Goal: Information Seeking & Learning: Find specific fact

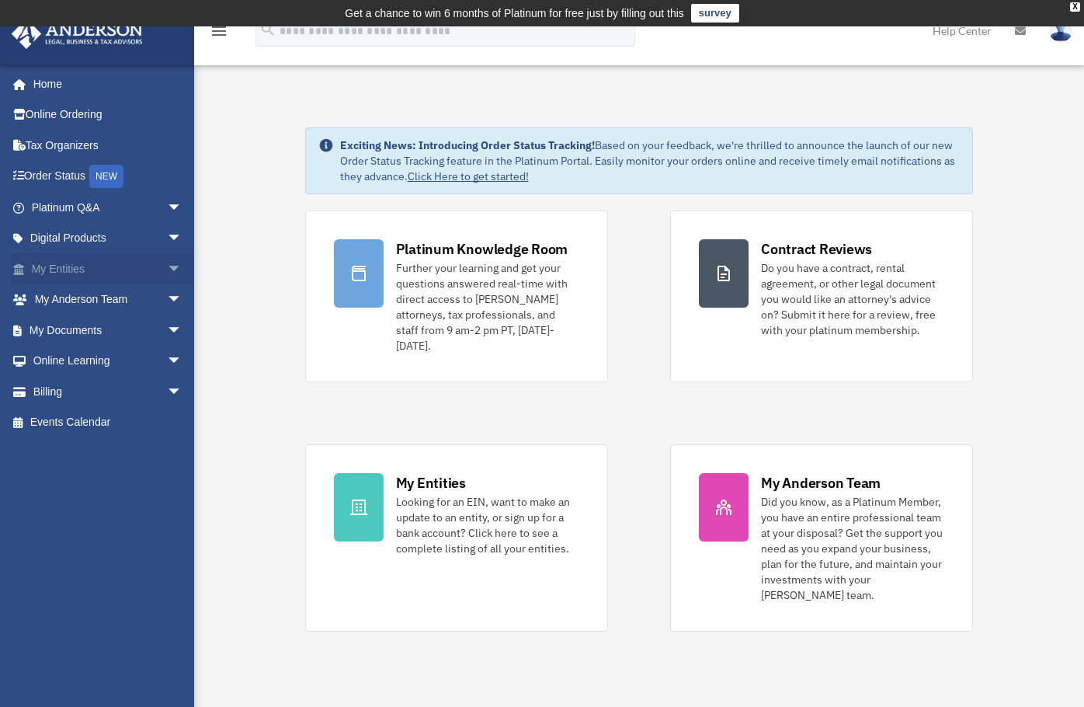
click at [74, 262] on link "My Entities arrow_drop_down" at bounding box center [108, 268] width 195 height 31
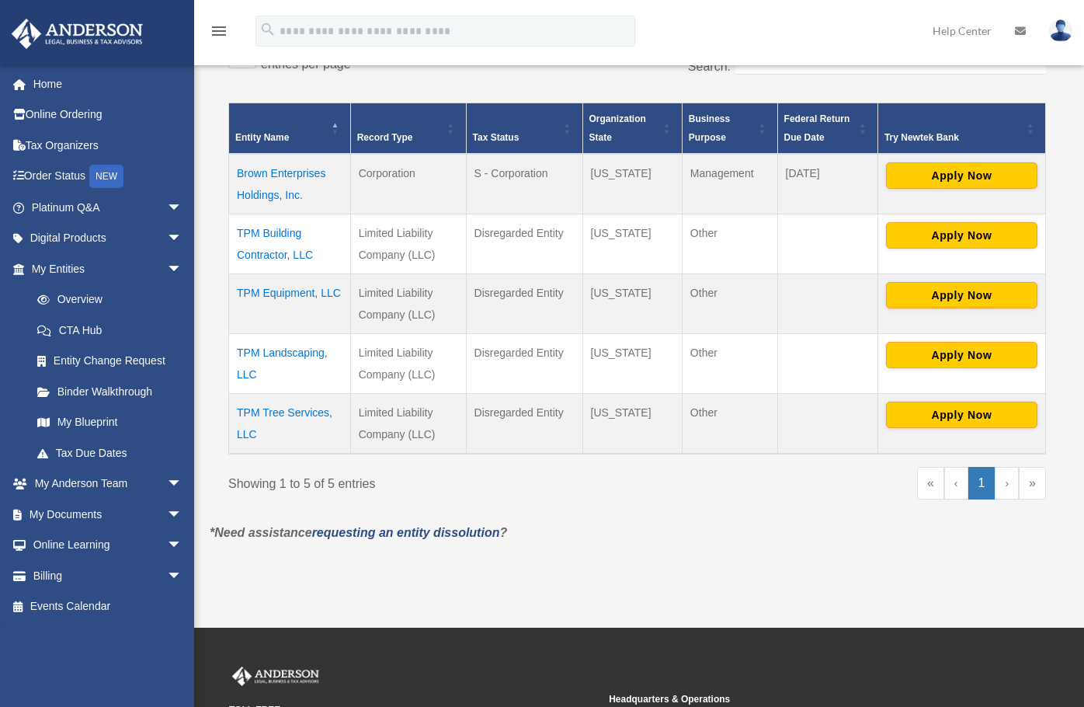
scroll to position [311, 0]
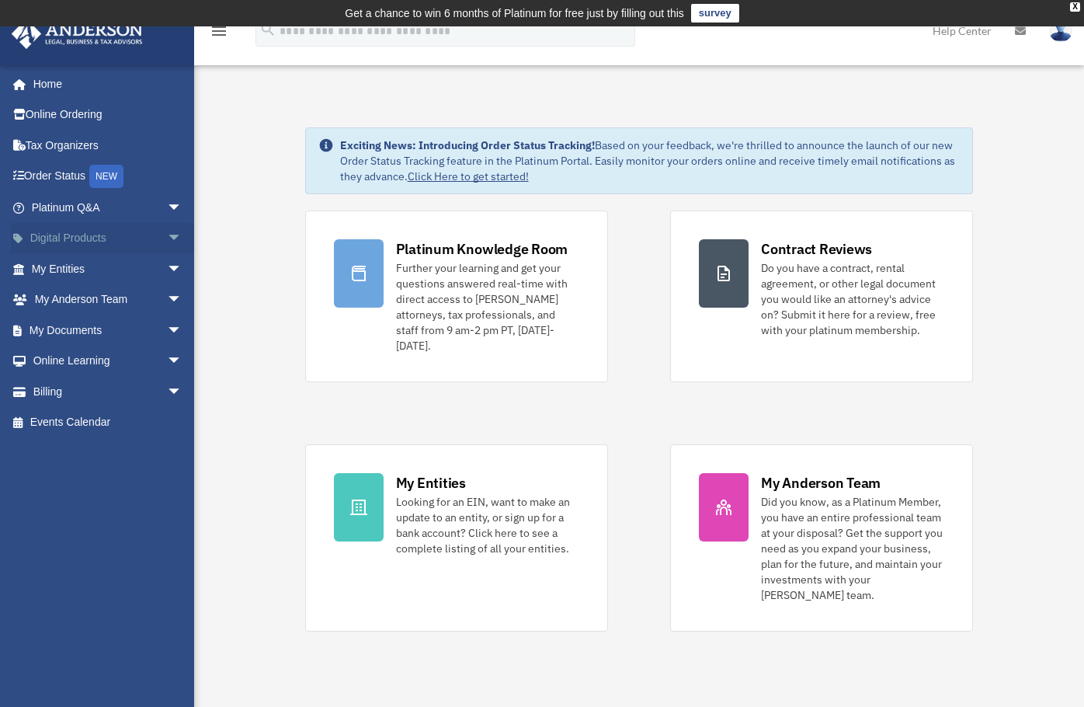
click at [73, 242] on link "Digital Products arrow_drop_down" at bounding box center [108, 238] width 195 height 31
click at [78, 207] on link "Platinum Q&A arrow_drop_down" at bounding box center [108, 207] width 195 height 31
click at [50, 265] on link "My Entities arrow_drop_down" at bounding box center [108, 268] width 195 height 31
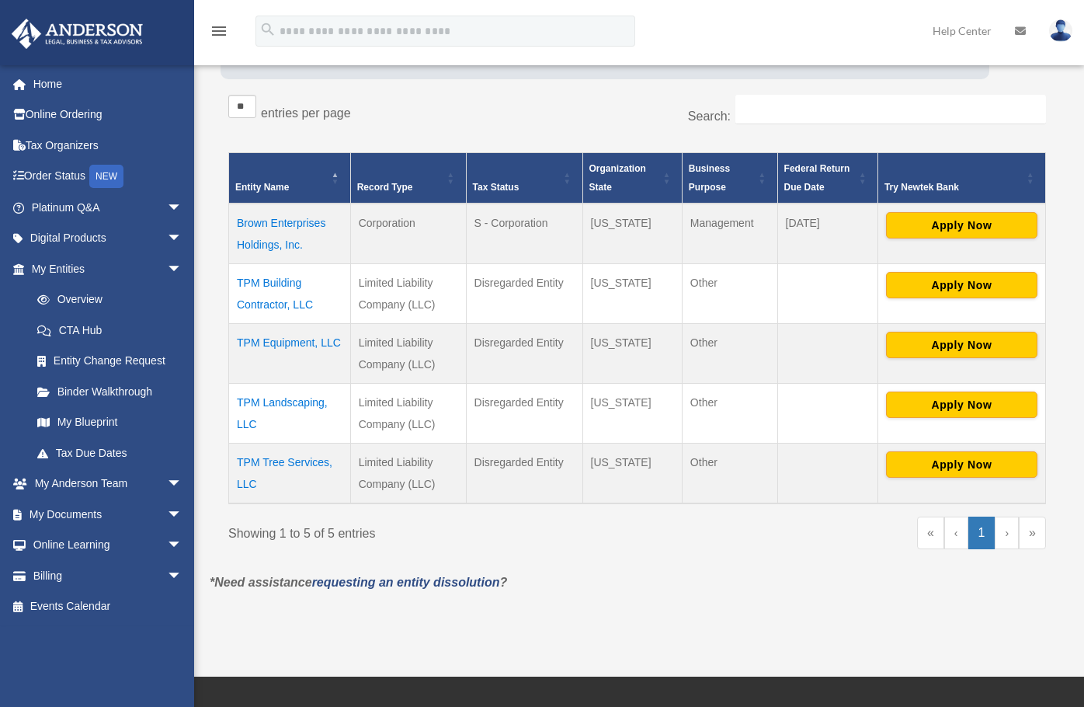
scroll to position [259, 0]
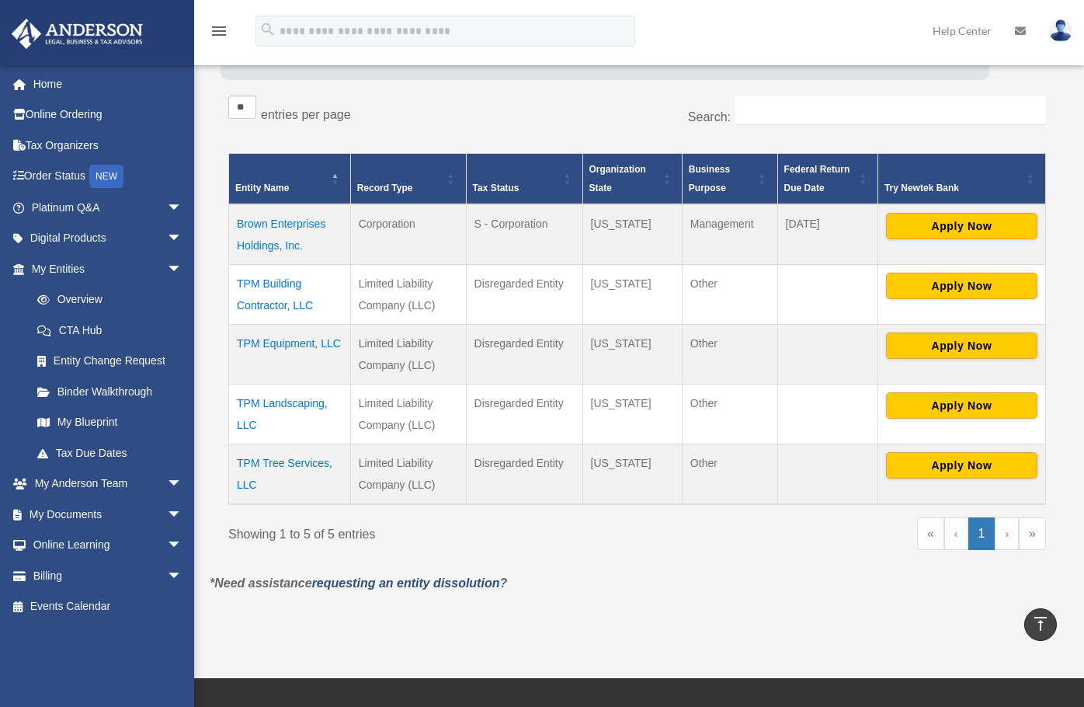
click at [274, 298] on td "TPM Building Contractor, LLC" at bounding box center [290, 294] width 122 height 60
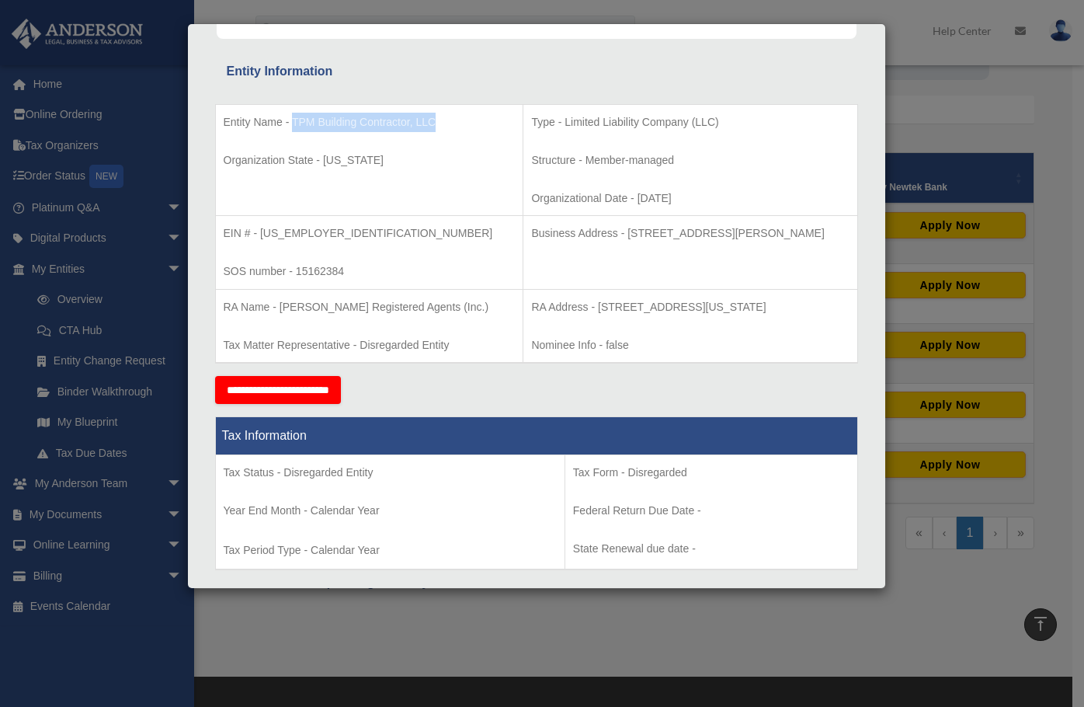
drag, startPoint x: 436, startPoint y: 121, endPoint x: 295, endPoint y: 119, distance: 140.6
click at [295, 119] on p "Entity Name - TPM Building Contractor, LLC" at bounding box center [370, 122] width 292 height 19
copy p "TPM Building Contractor, LLC"
drag, startPoint x: 306, startPoint y: 234, endPoint x: 260, endPoint y: 236, distance: 45.8
click at [260, 236] on p "EIN # - [US_EMPLOYER_IDENTIFICATION_NUMBER]" at bounding box center [370, 233] width 292 height 19
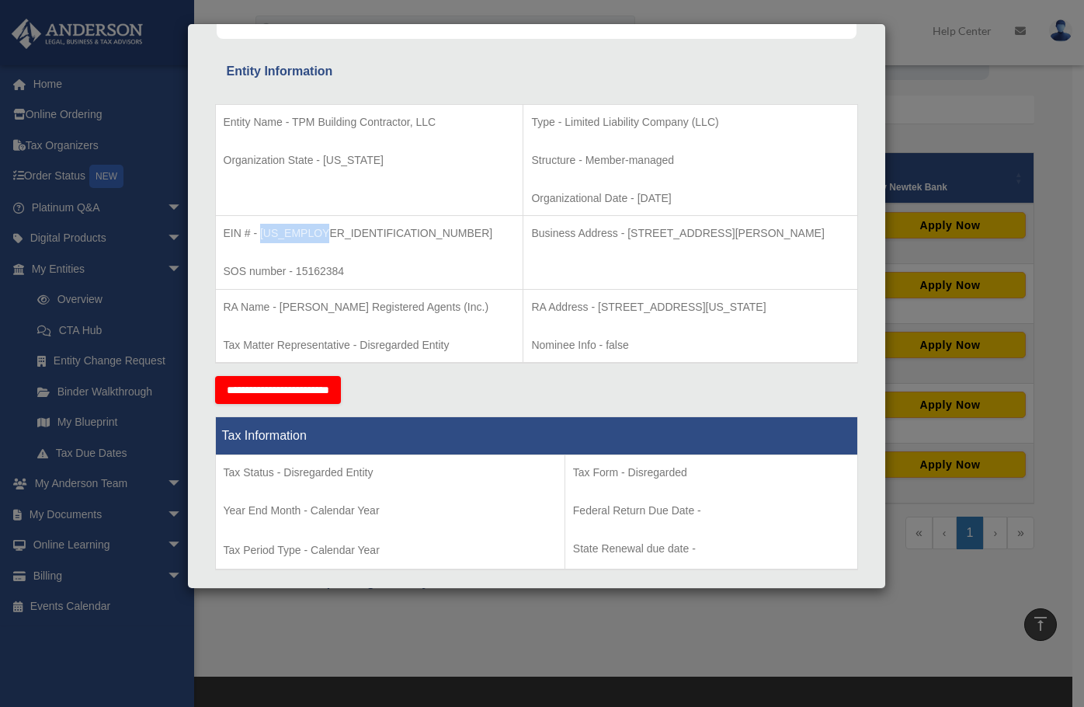
copy p "[US_EMPLOYER_IDENTIFICATION_NUMBER]"
drag, startPoint x: 669, startPoint y: 120, endPoint x: 504, endPoint y: 122, distance: 164.6
click at [531, 122] on p "Type - Limited Liability Company (LLC)" at bounding box center [690, 122] width 318 height 19
copy p "Limited Liability Company (LLC)"
click at [980, 118] on div "Details × Articles Sent Organizational Date" at bounding box center [542, 353] width 1084 height 707
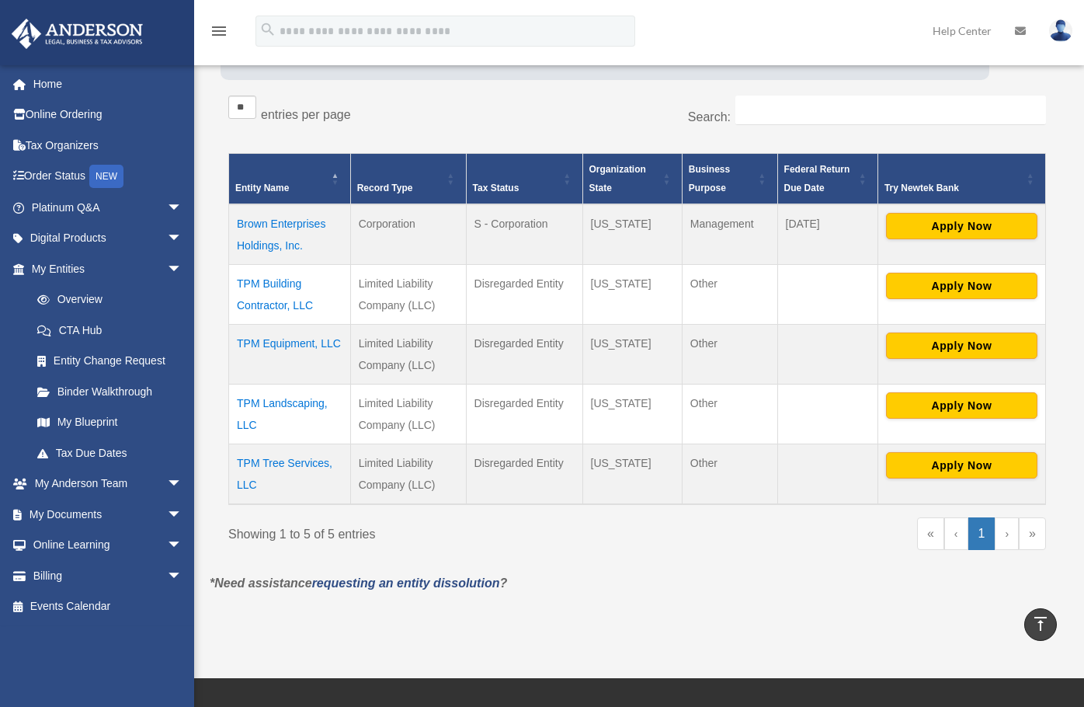
click at [278, 349] on td "TPM Equipment, LLC" at bounding box center [290, 354] width 122 height 60
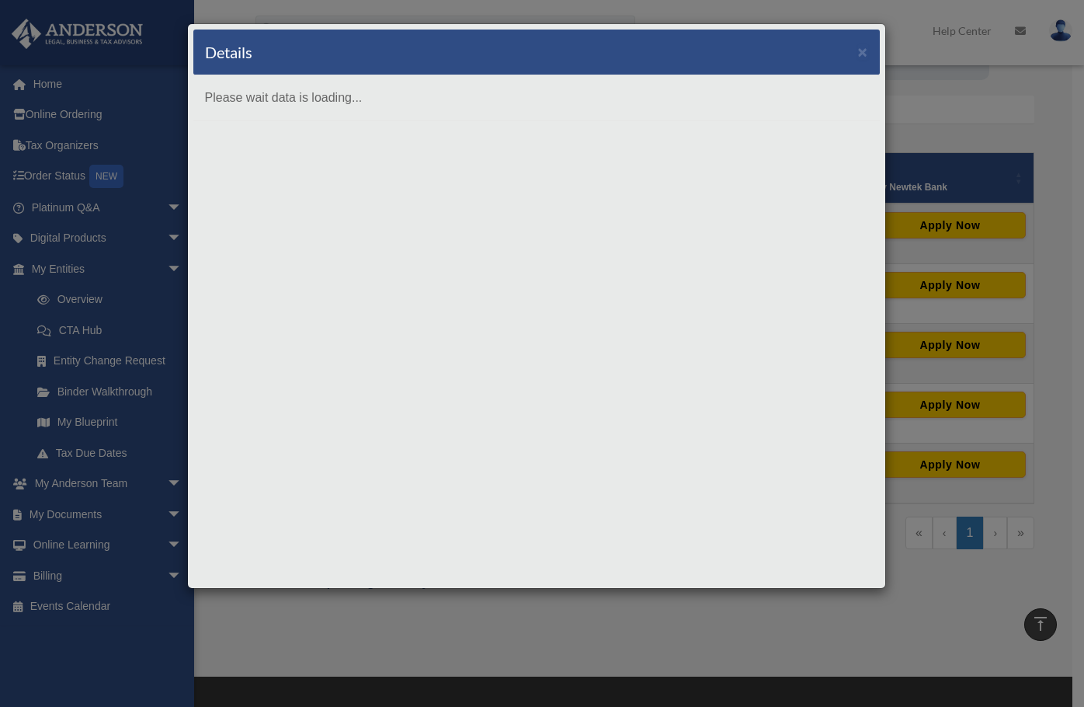
scroll to position [0, 0]
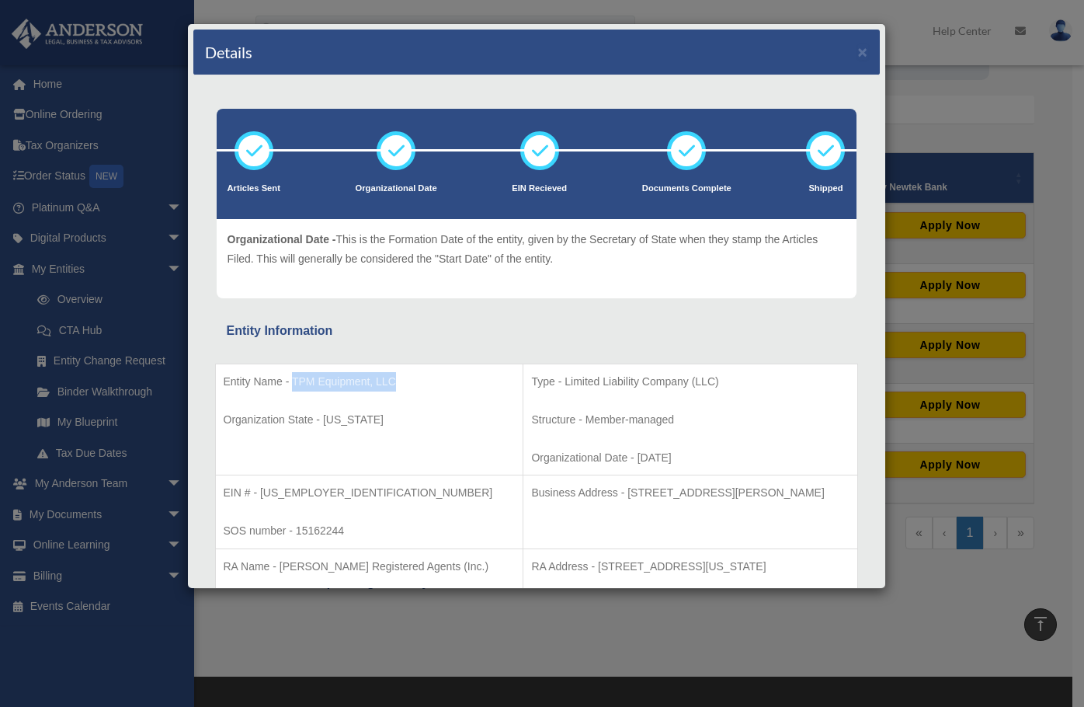
drag, startPoint x: 401, startPoint y: 381, endPoint x: 292, endPoint y: 379, distance: 108.7
click at [292, 379] on p "Entity Name - TPM Equipment, LLC" at bounding box center [370, 381] width 292 height 19
copy p "TPM Equipment, LLC"
drag, startPoint x: 323, startPoint y: 493, endPoint x: 259, endPoint y: 498, distance: 63.8
click at [259, 498] on p "EIN # - [US_EMPLOYER_IDENTIFICATION_NUMBER]" at bounding box center [370, 492] width 292 height 19
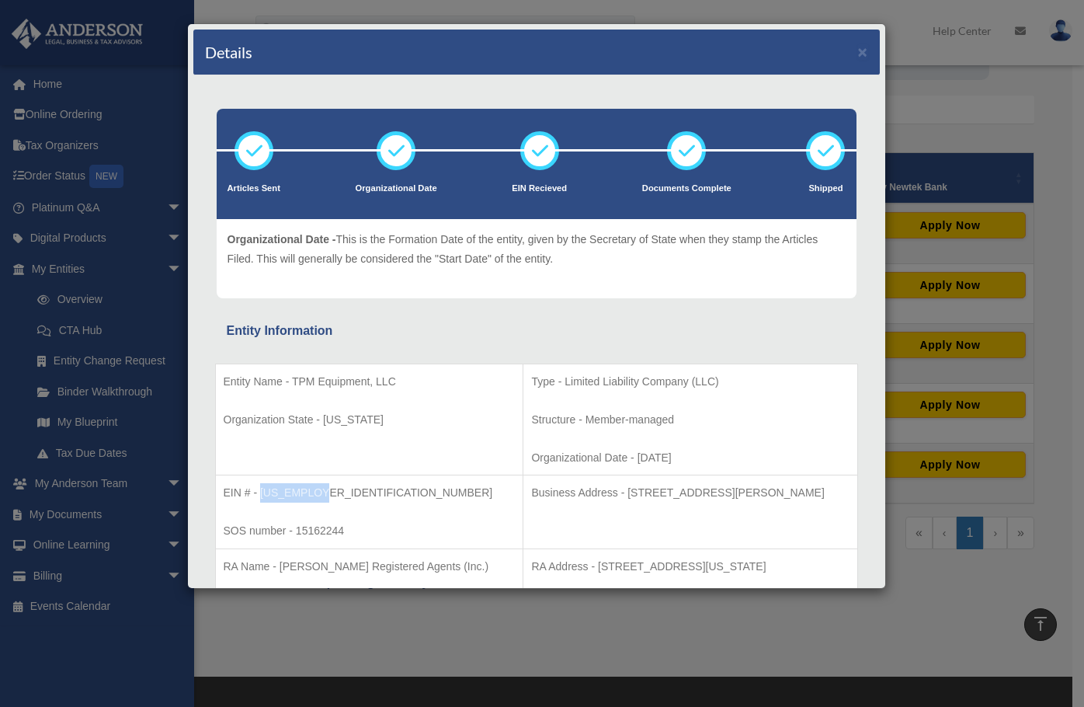
copy p "[US_EMPLOYER_IDENTIFICATION_NUMBER]"
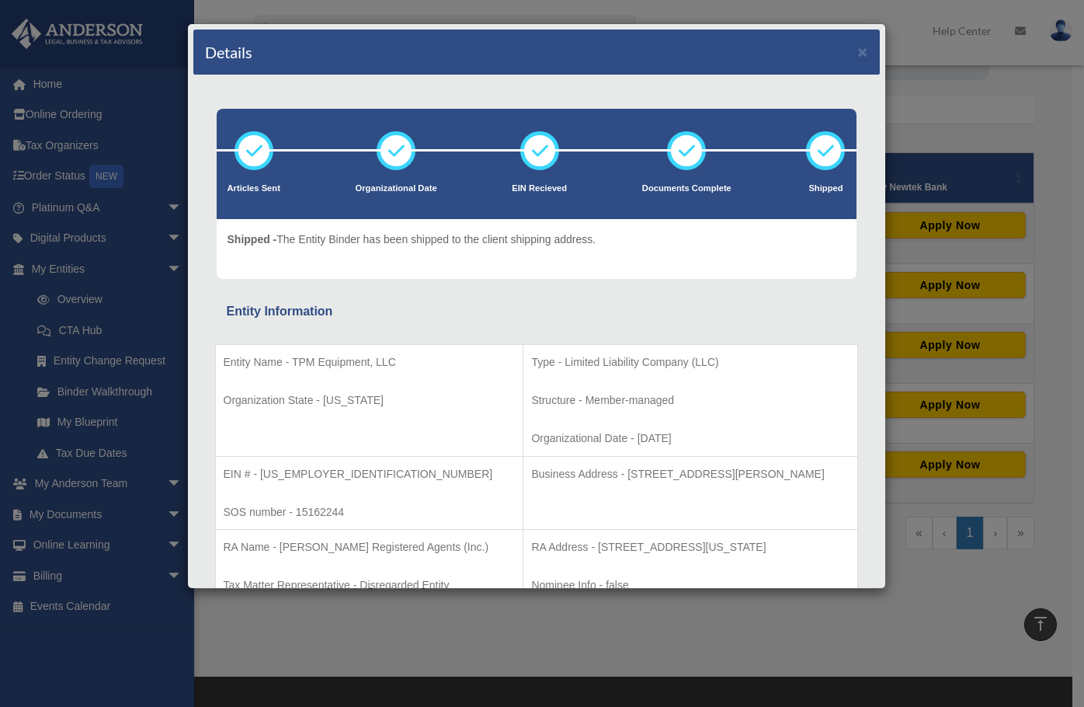
click at [984, 127] on div "Details × Articles Sent Organizational Date" at bounding box center [542, 353] width 1084 height 707
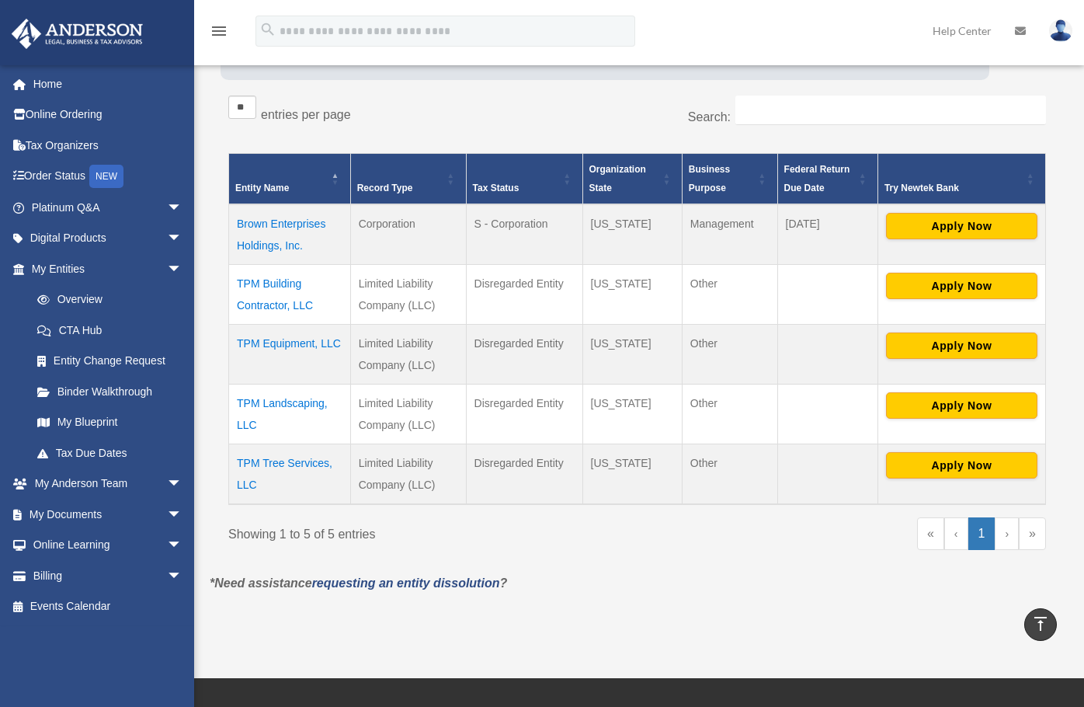
click at [296, 401] on td "TPM Landscaping, LLC" at bounding box center [290, 414] width 122 height 60
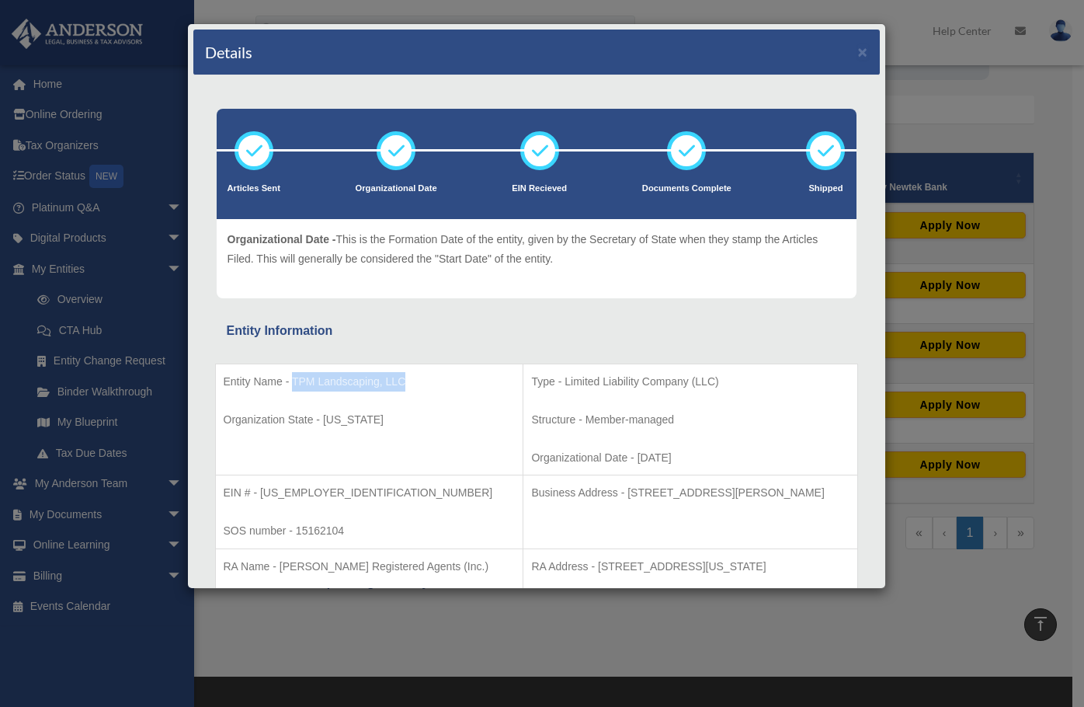
drag, startPoint x: 412, startPoint y: 384, endPoint x: 294, endPoint y: 383, distance: 117.3
click at [294, 383] on p "Entity Name - TPM Landscaping, LLC" at bounding box center [370, 381] width 292 height 19
copy p "TPM Landscaping, LLC"
drag, startPoint x: 313, startPoint y: 491, endPoint x: 259, endPoint y: 491, distance: 53.6
click at [259, 491] on p "EIN # - [US_EMPLOYER_IDENTIFICATION_NUMBER]" at bounding box center [370, 492] width 292 height 19
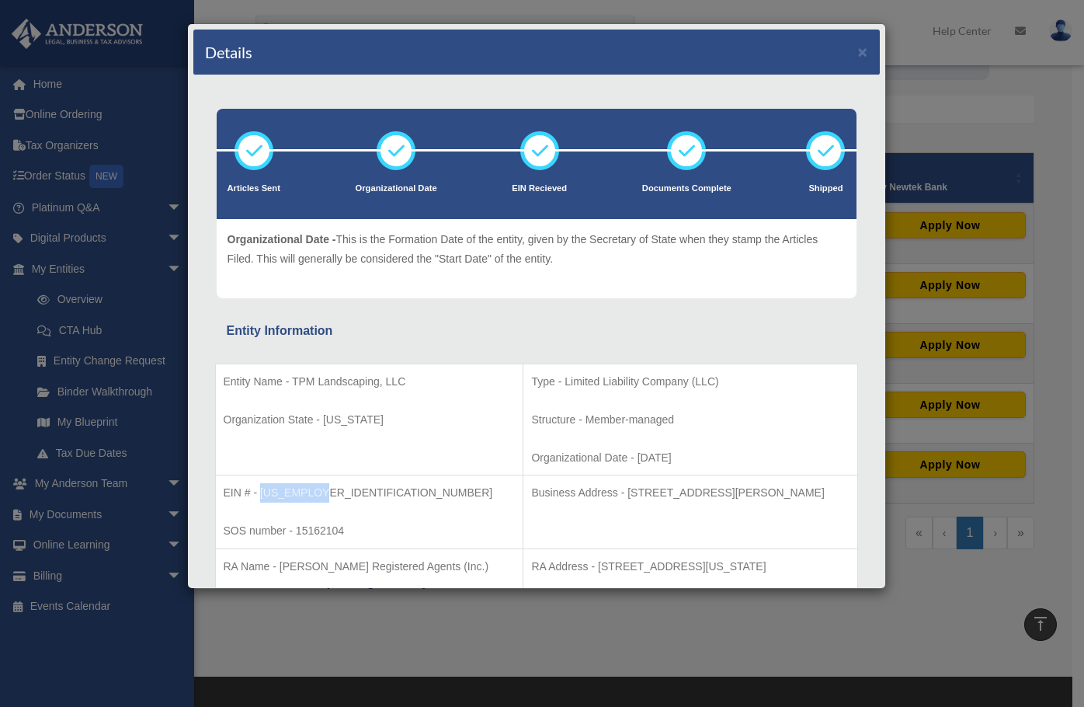
copy p "[US_EMPLOYER_IDENTIFICATION_NUMBER]"
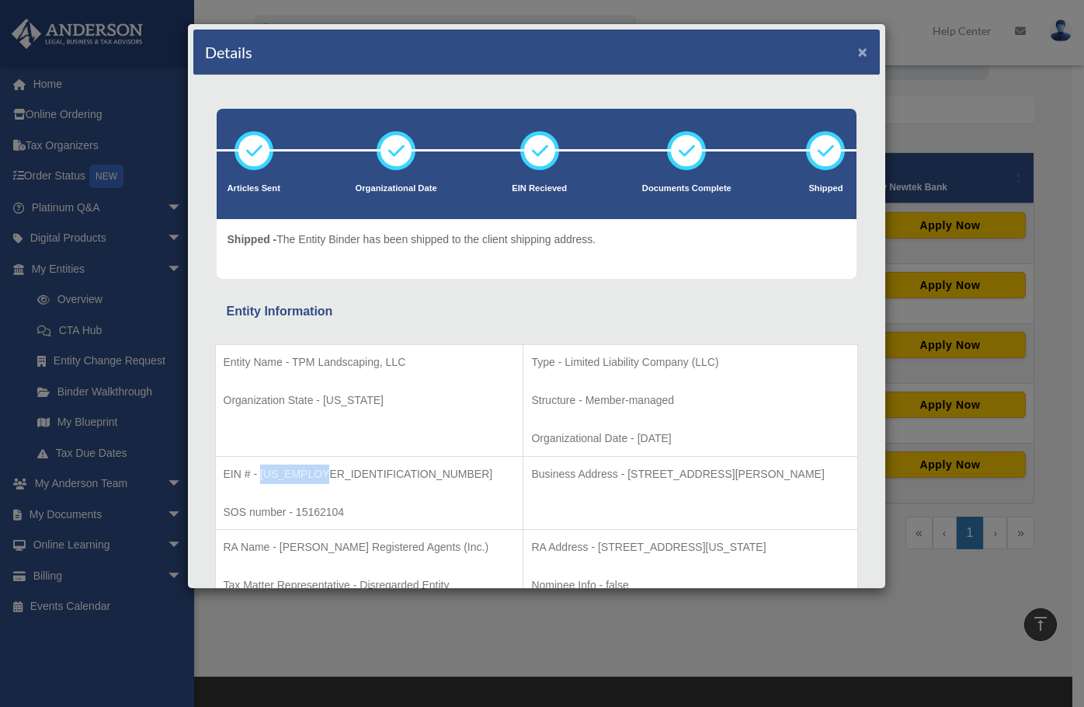
drag, startPoint x: 853, startPoint y: 47, endPoint x: 842, endPoint y: 54, distance: 11.9
click at [858, 47] on button "×" at bounding box center [863, 51] width 10 height 16
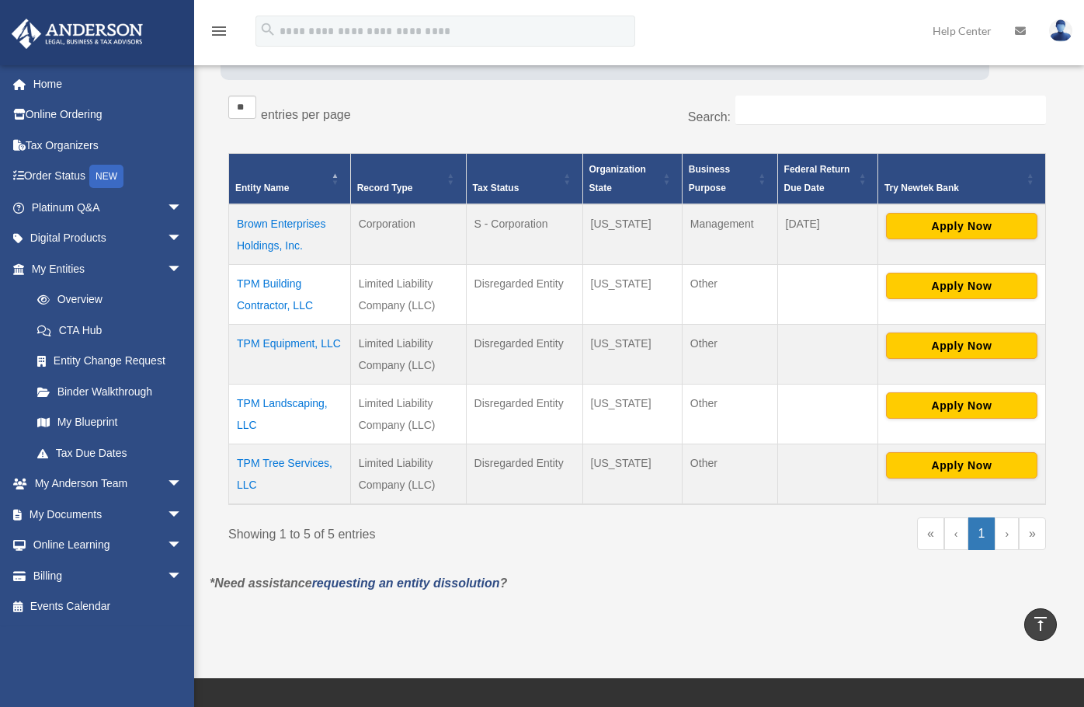
click at [316, 456] on td "TPM Tree Services, LLC" at bounding box center [290, 473] width 122 height 61
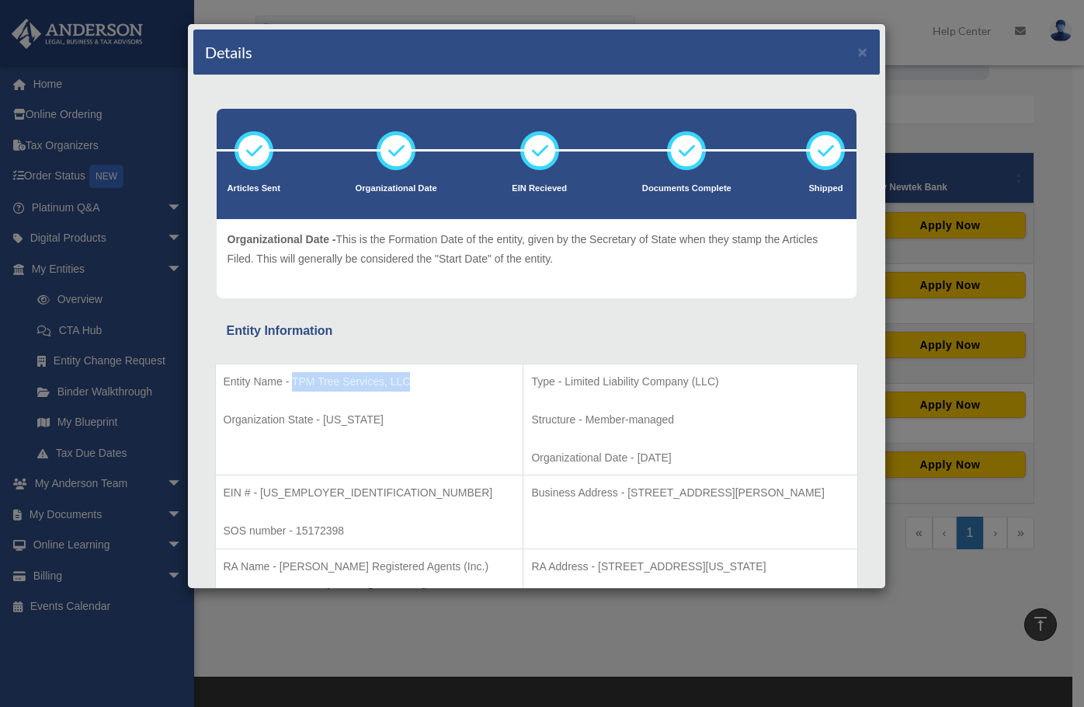
drag, startPoint x: 422, startPoint y: 385, endPoint x: 293, endPoint y: 383, distance: 128.9
click at [293, 383] on p "Entity Name - TPM Tree Services, LLC" at bounding box center [370, 381] width 292 height 19
copy p "TPM Tree Services, LLC"
drag, startPoint x: 328, startPoint y: 488, endPoint x: 260, endPoint y: 493, distance: 68.5
click at [260, 493] on p "EIN # - [US_EMPLOYER_IDENTIFICATION_NUMBER]" at bounding box center [370, 492] width 292 height 19
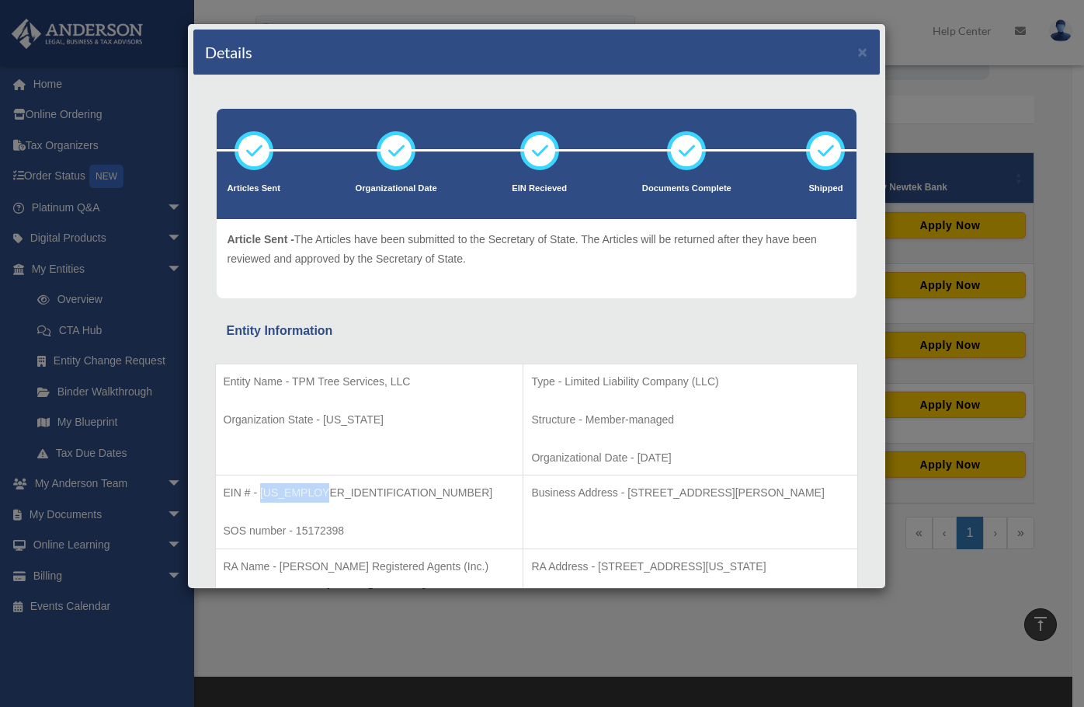
copy p "[US_EMPLOYER_IDENTIFICATION_NUMBER]"
drag, startPoint x: 384, startPoint y: 386, endPoint x: 291, endPoint y: 384, distance: 92.4
click at [291, 384] on p "Entity Name - TPM Tree Services, LLC" at bounding box center [370, 381] width 292 height 19
copy p "TPM Tree Services, LLC"
drag, startPoint x: 314, startPoint y: 488, endPoint x: 330, endPoint y: 496, distance: 18.1
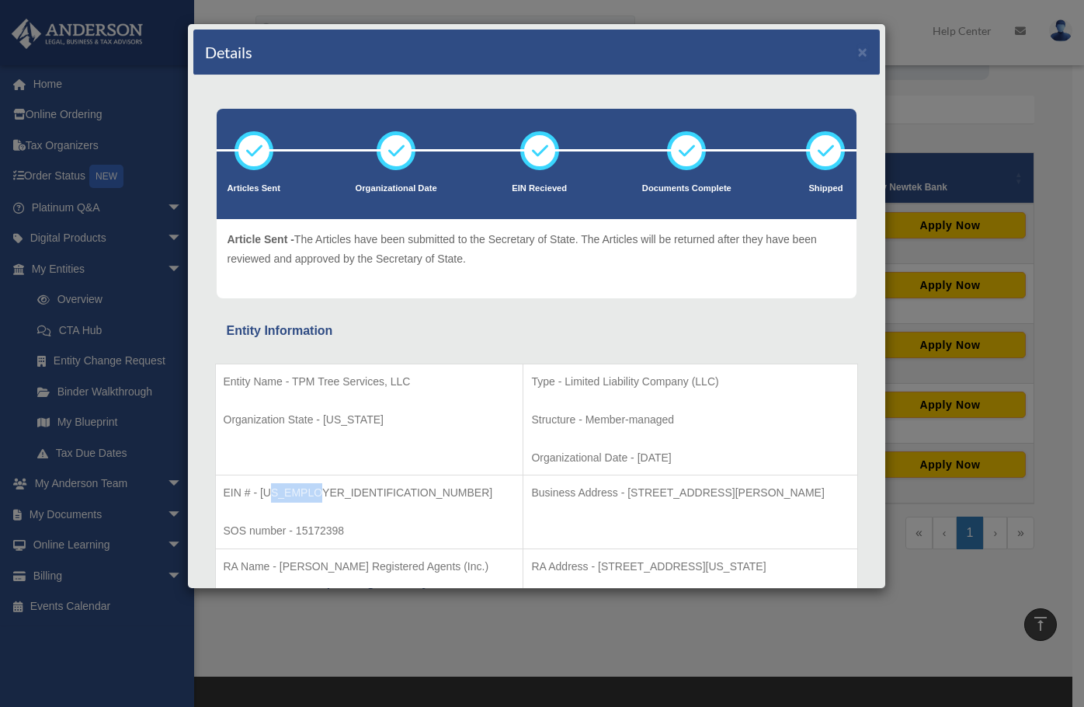
click at [276, 491] on p "EIN # - [US_EMPLOYER_IDENTIFICATION_NUMBER]" at bounding box center [370, 492] width 292 height 19
drag, startPoint x: 335, startPoint y: 495, endPoint x: 261, endPoint y: 491, distance: 74.7
click at [261, 491] on p "EIN # - [US_EMPLOYER_IDENTIFICATION_NUMBER]" at bounding box center [370, 492] width 292 height 19
click at [860, 49] on div "Details ×" at bounding box center [536, 53] width 686 height 46
click at [858, 49] on button "×" at bounding box center [863, 51] width 10 height 16
